Goal: Find specific page/section: Find specific page/section

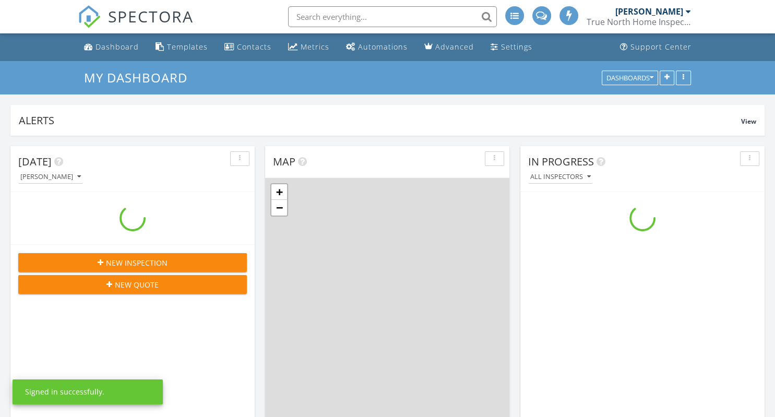
scroll to position [950, 775]
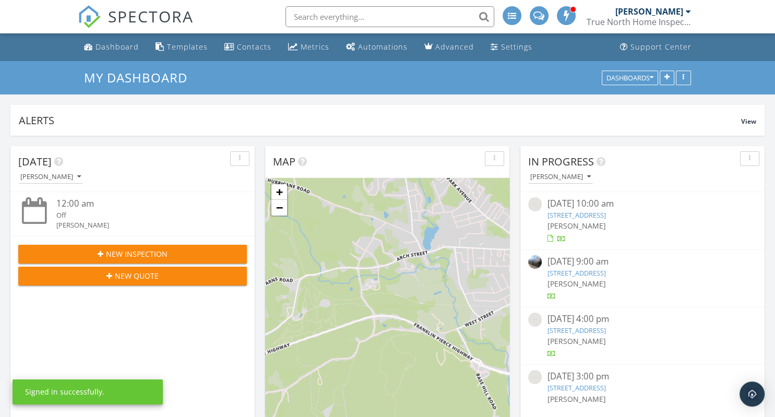
click at [402, 11] on input "text" at bounding box center [390, 16] width 209 height 21
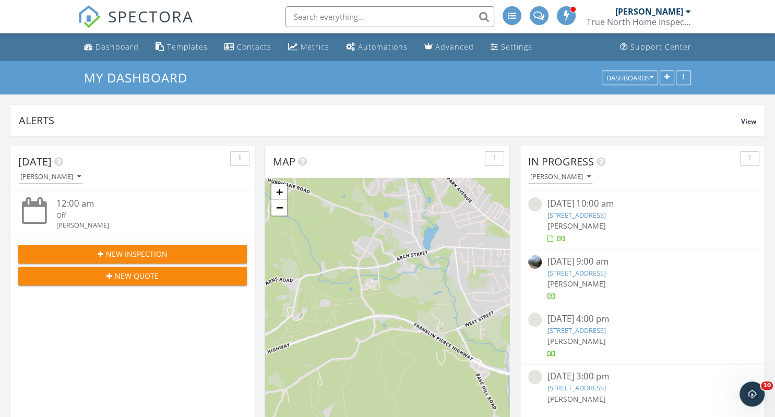
scroll to position [0, 0]
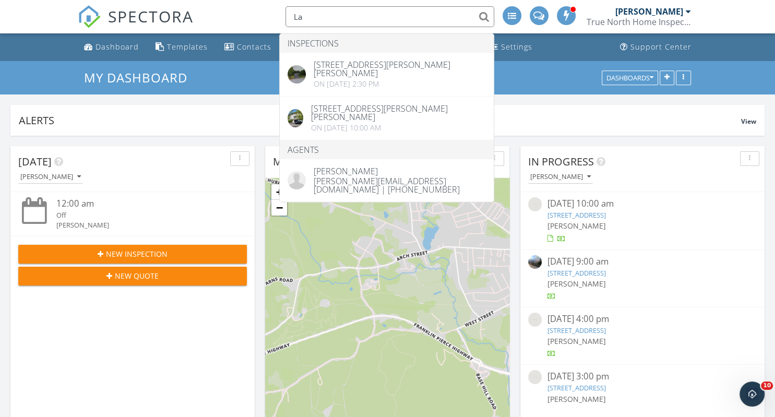
type input "L"
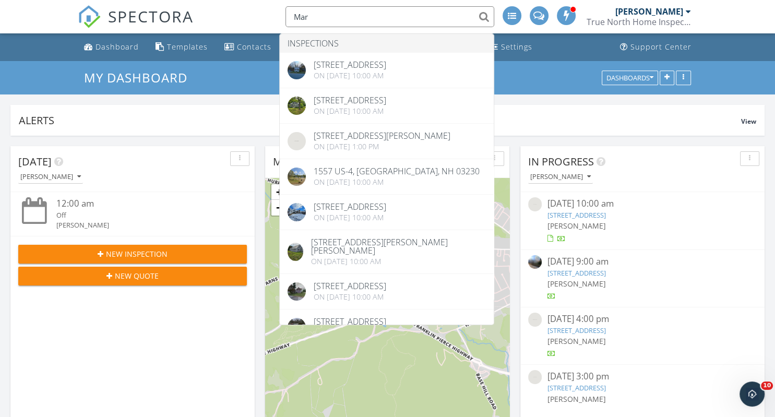
type input "Mar"
drag, startPoint x: 332, startPoint y: 11, endPoint x: 237, endPoint y: 22, distance: 95.1
click at [286, 22] on input "Mar" at bounding box center [390, 16] width 209 height 21
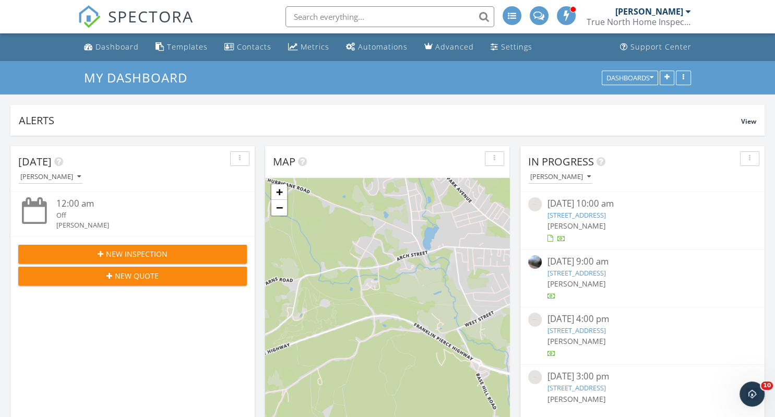
paste input "[EMAIL_ADDRESS][DOMAIN_NAME]"
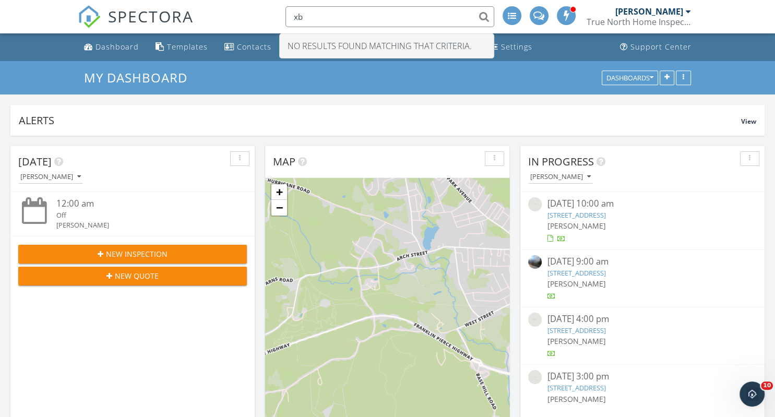
type input "x"
type input "M"
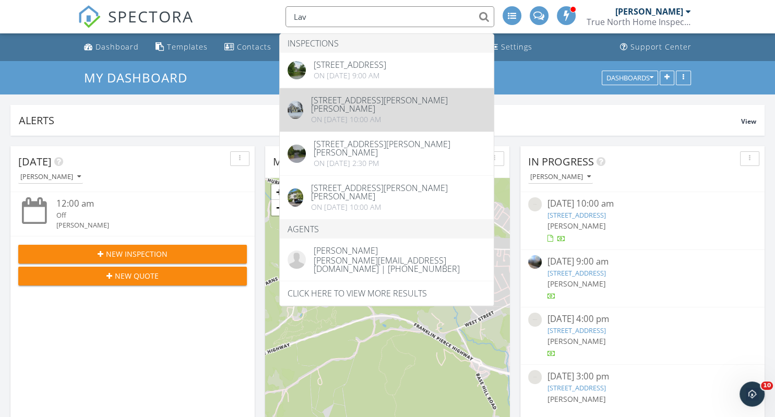
type input "Lav"
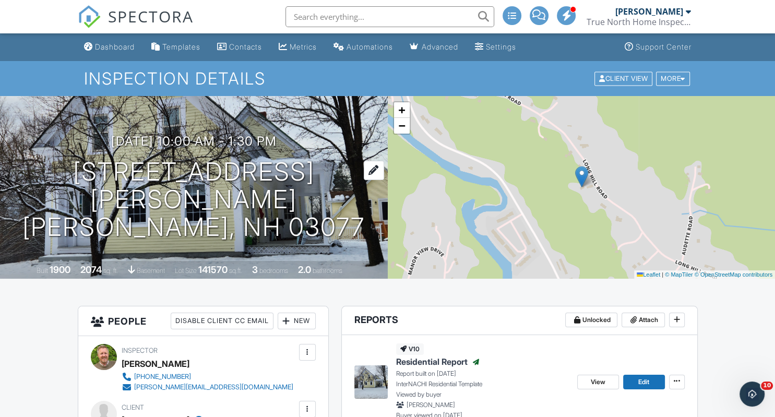
scroll to position [55, 0]
